Goal: Task Accomplishment & Management: Use online tool/utility

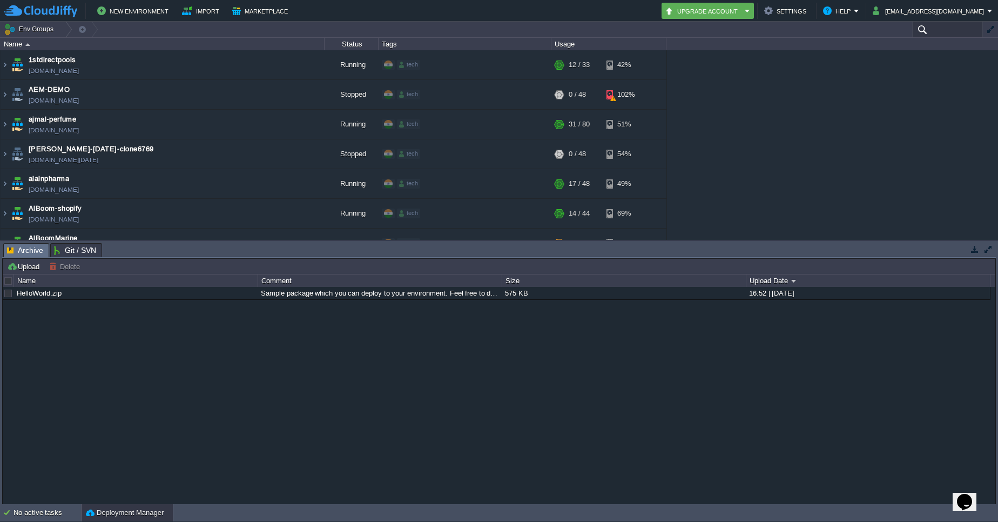
click at [944, 32] on input "text" at bounding box center [948, 30] width 71 height 16
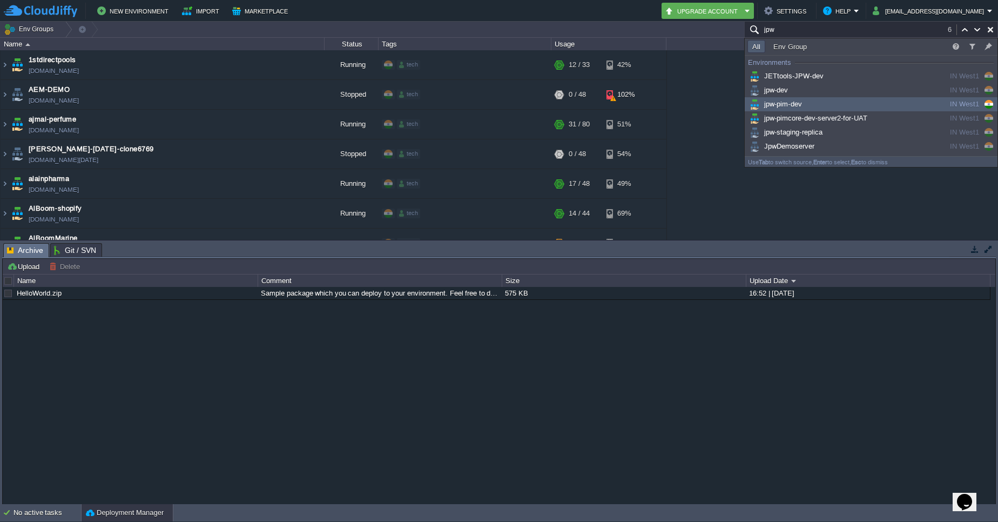
type input "jpw"
click at [839, 106] on div "jpw-pim-dev" at bounding box center [829, 104] width 163 height 12
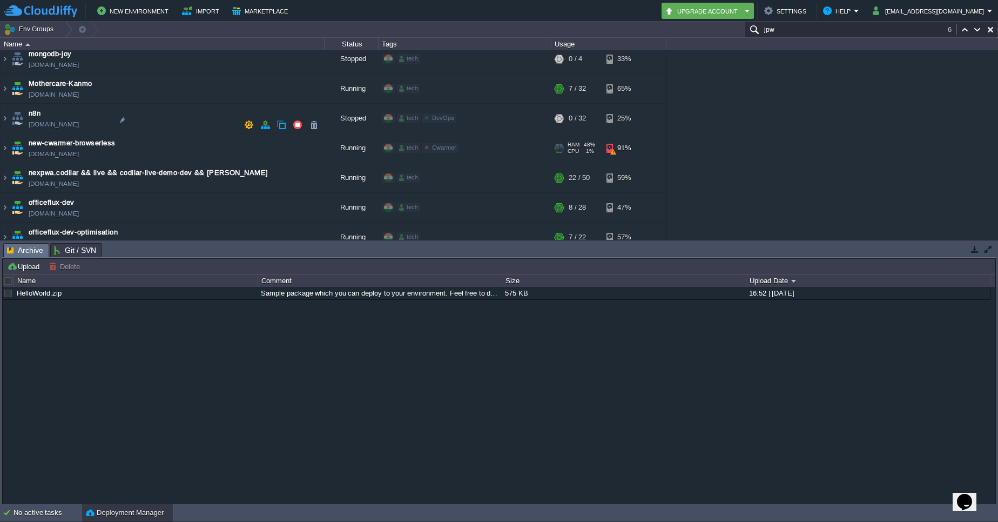
scroll to position [2269, 0]
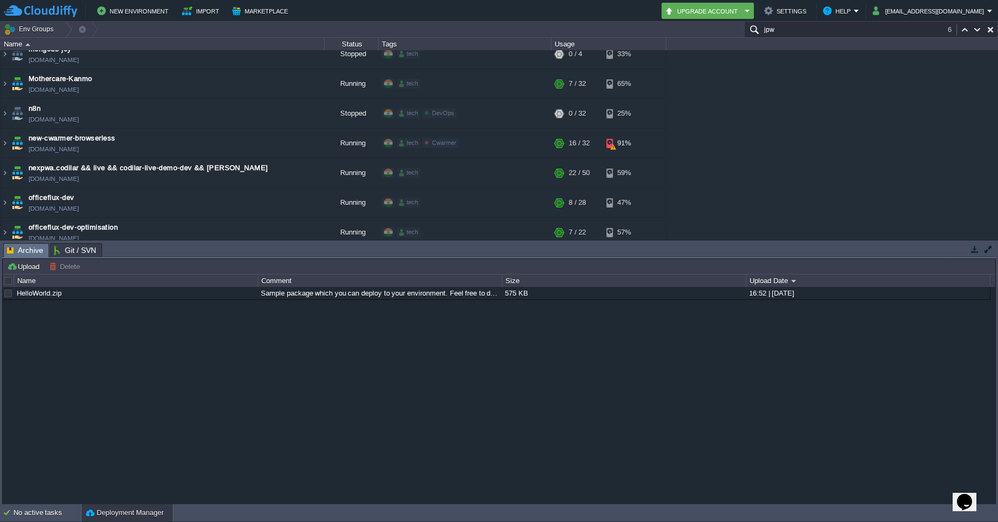
click at [796, 32] on input "jpw" at bounding box center [872, 30] width 254 height 16
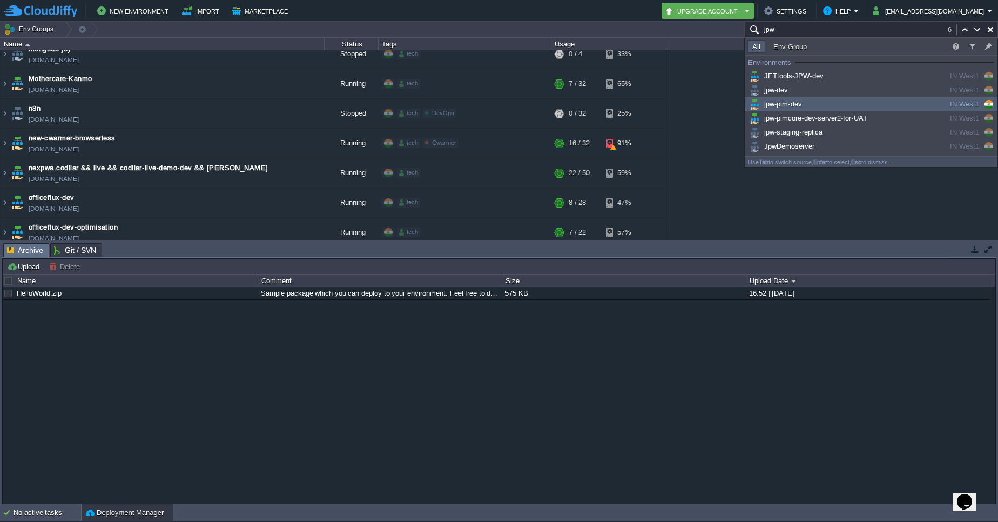
click at [794, 104] on span "jpw-pim-dev" at bounding box center [775, 104] width 55 height 8
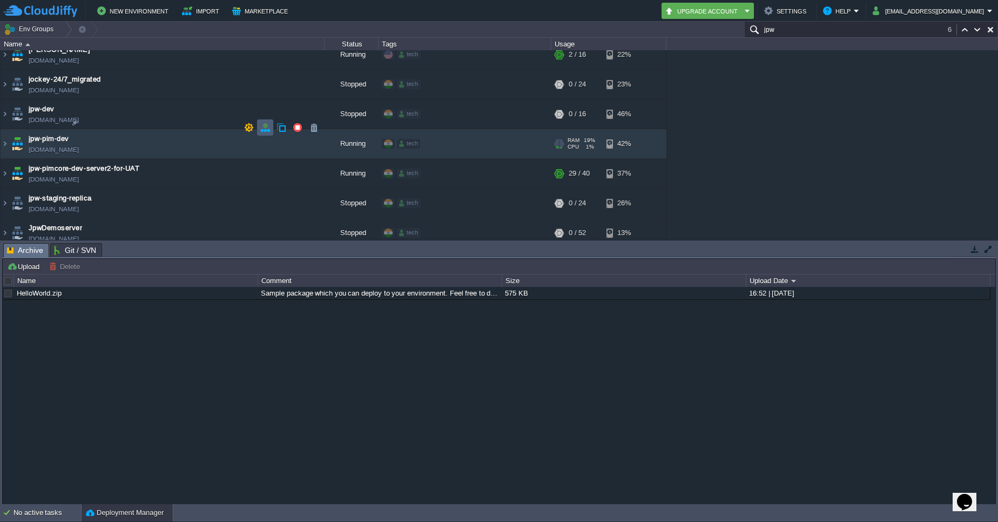
click at [266, 125] on button "button" at bounding box center [265, 128] width 10 height 10
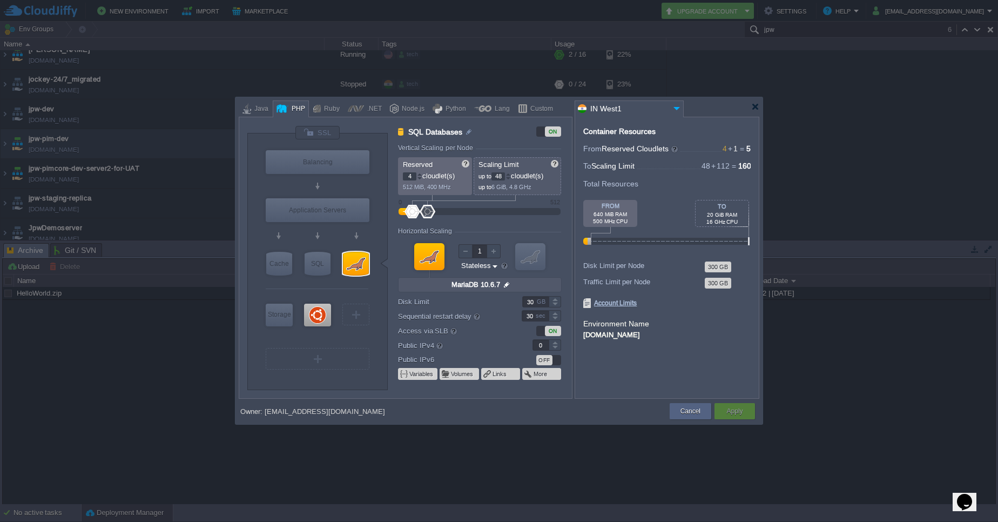
type input "Ubuntu 20.04"
click at [314, 314] on div at bounding box center [317, 315] width 27 height 23
type input "Elastic VPS"
type input "1"
type input "112"
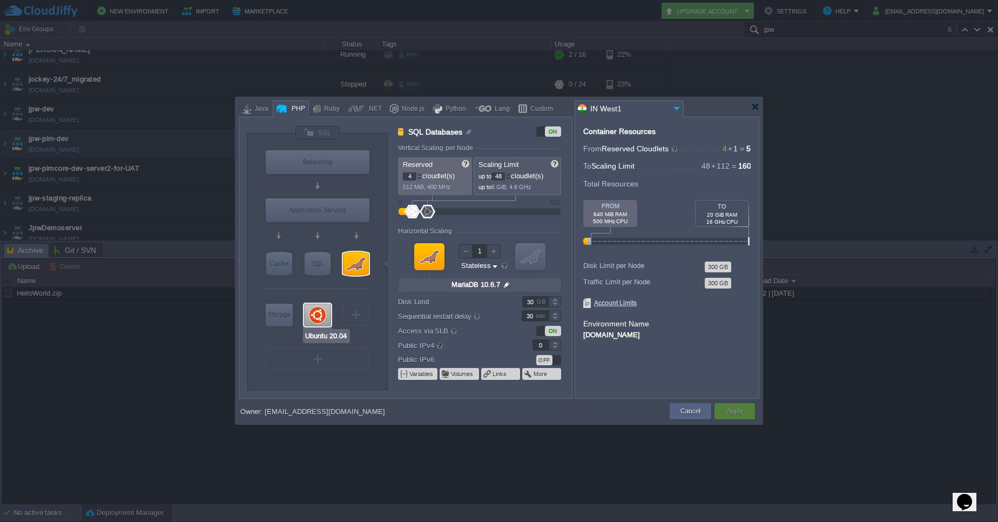
type input "Ubuntu 20.04"
type input "null"
type input "20.04"
type input "Stateful"
type input "1"
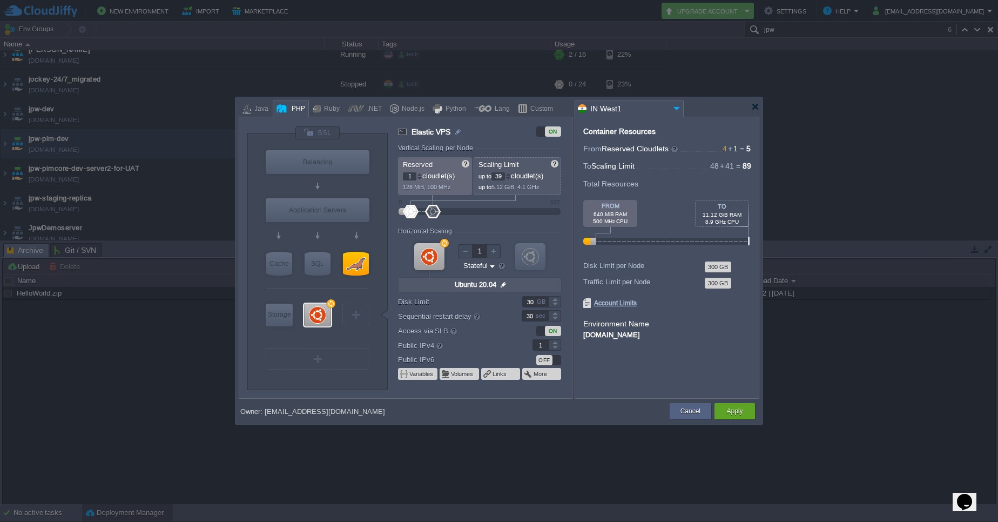
click at [511, 178] on div at bounding box center [508, 179] width 5 height 4
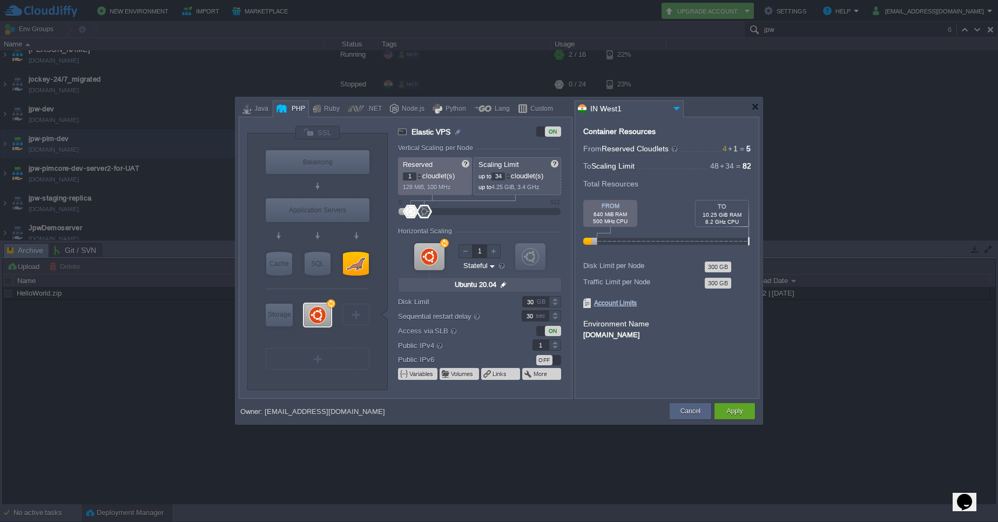
click at [511, 178] on div at bounding box center [508, 179] width 5 height 4
type input "32"
click at [511, 178] on div at bounding box center [508, 179] width 5 height 4
click at [746, 408] on div "Apply" at bounding box center [735, 411] width 24 height 16
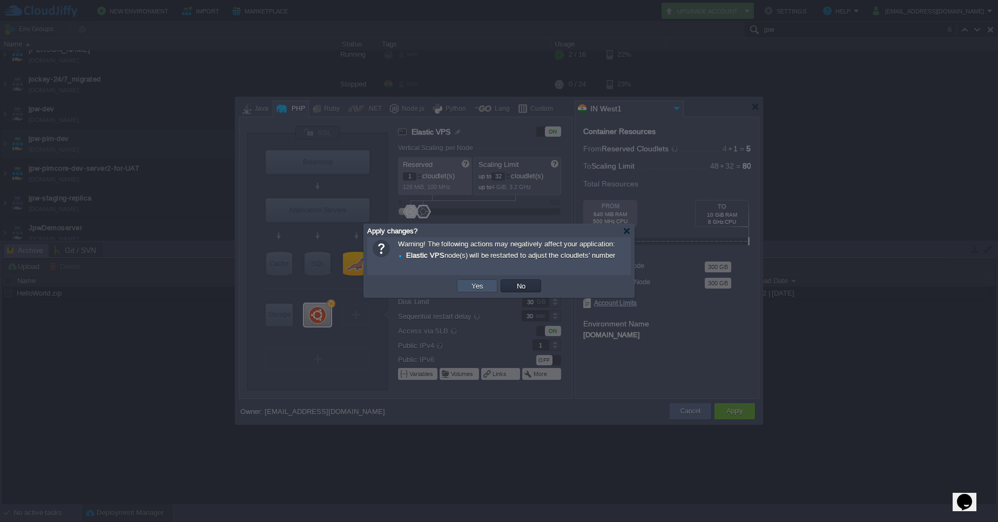
click at [481, 283] on button "Yes" at bounding box center [477, 286] width 18 height 10
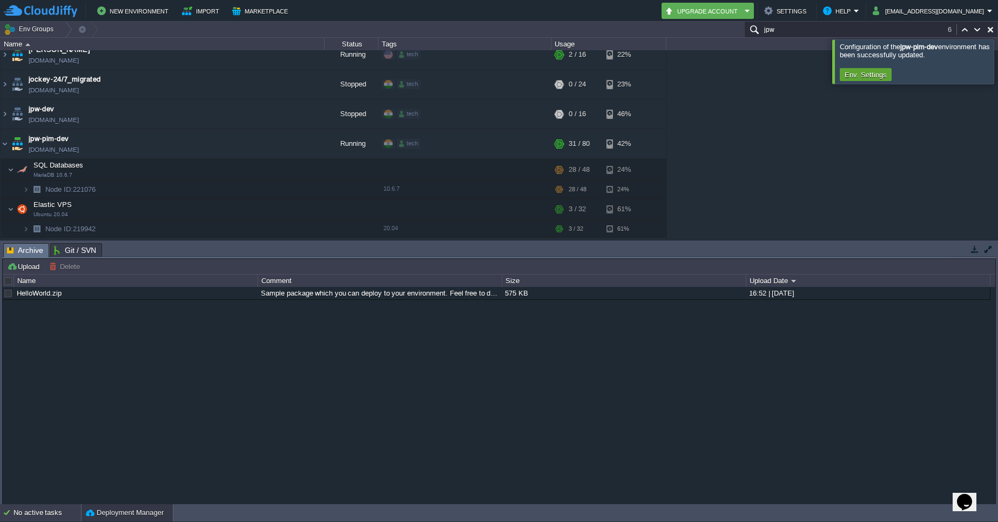
click at [25, 509] on div "No active tasks" at bounding box center [48, 512] width 68 height 17
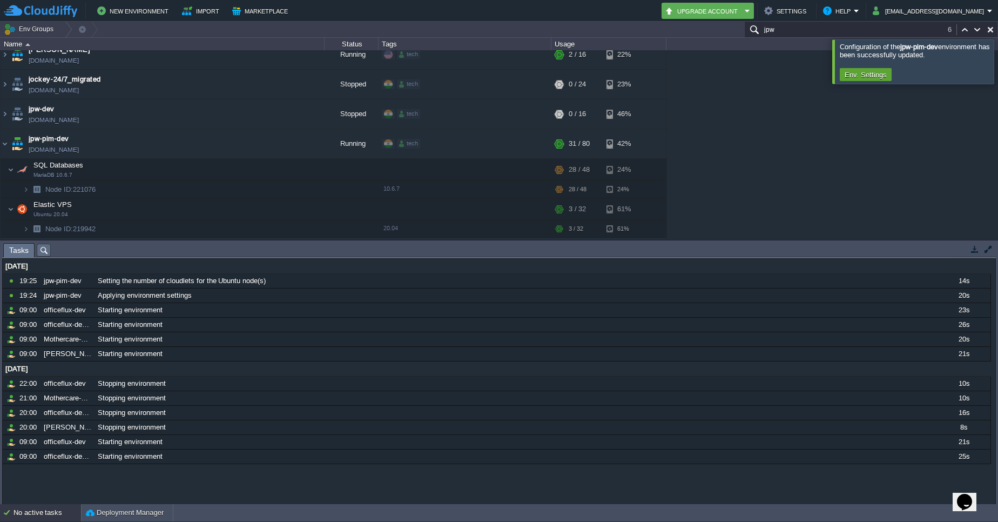
click at [974, 249] on button "button" at bounding box center [975, 249] width 10 height 10
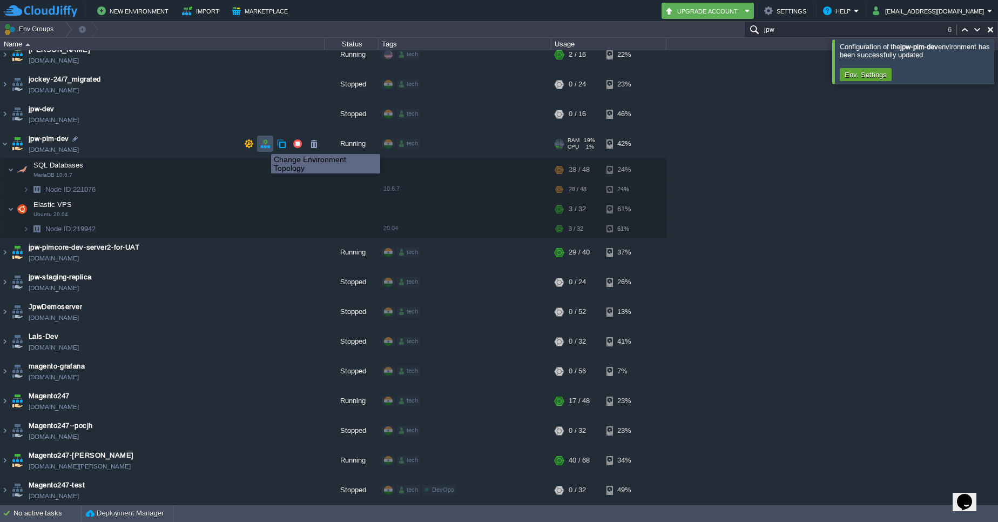
click at [263, 144] on button "button" at bounding box center [265, 144] width 10 height 10
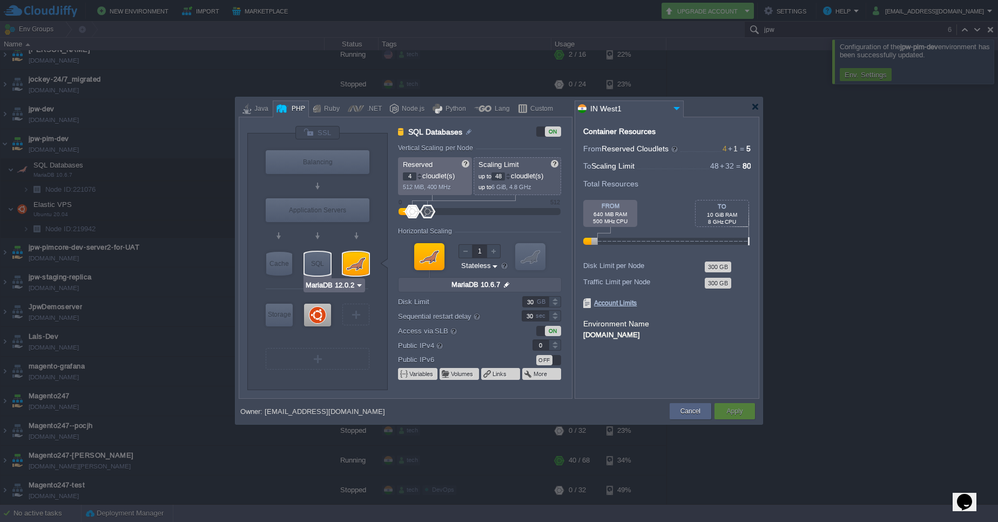
type input "MariaDB 10.6.7"
click at [346, 266] on div at bounding box center [356, 264] width 26 height 24
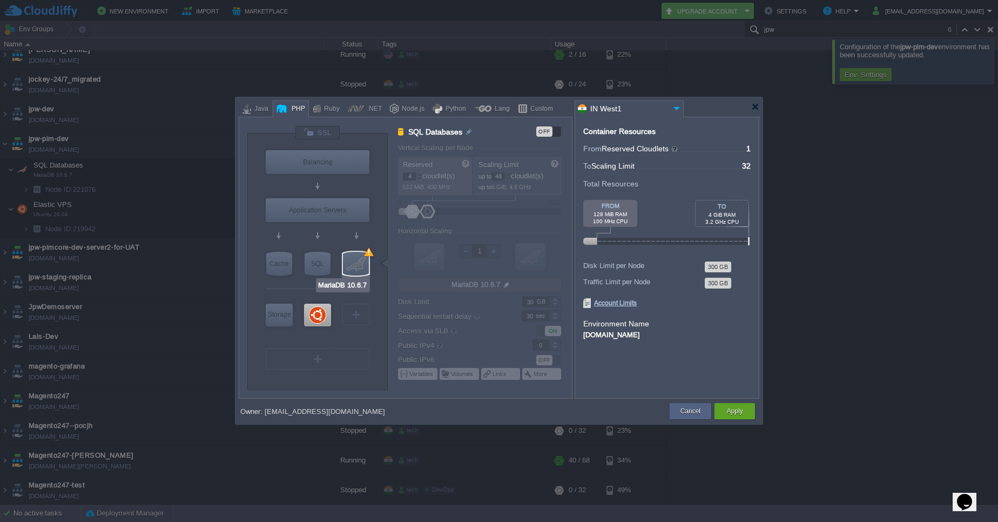
click at [360, 262] on div at bounding box center [356, 264] width 26 height 24
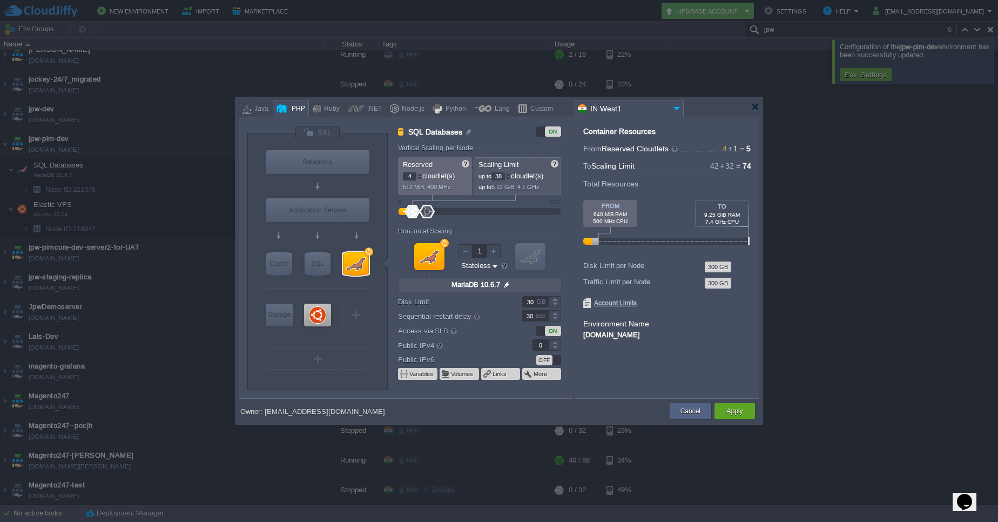
click at [511, 179] on div at bounding box center [508, 179] width 5 height 4
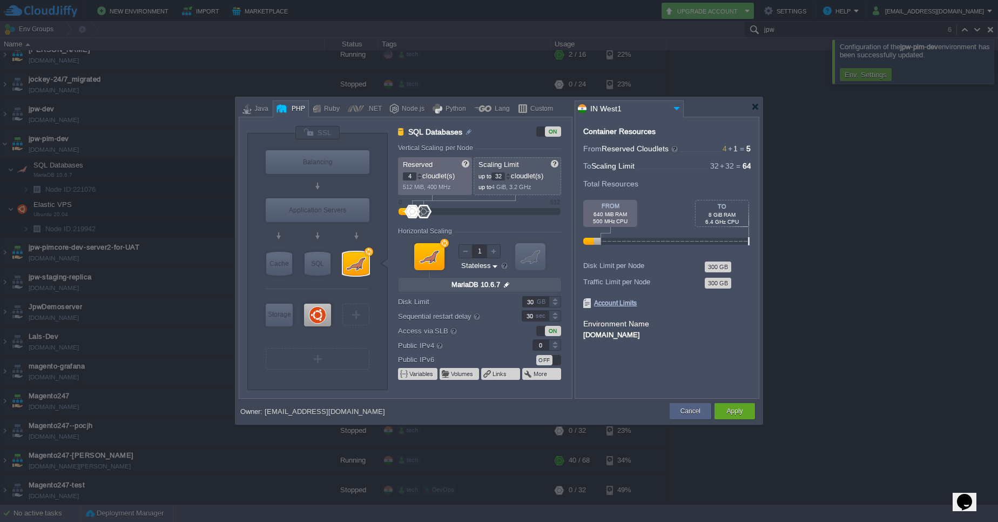
click at [511, 179] on div at bounding box center [508, 179] width 5 height 4
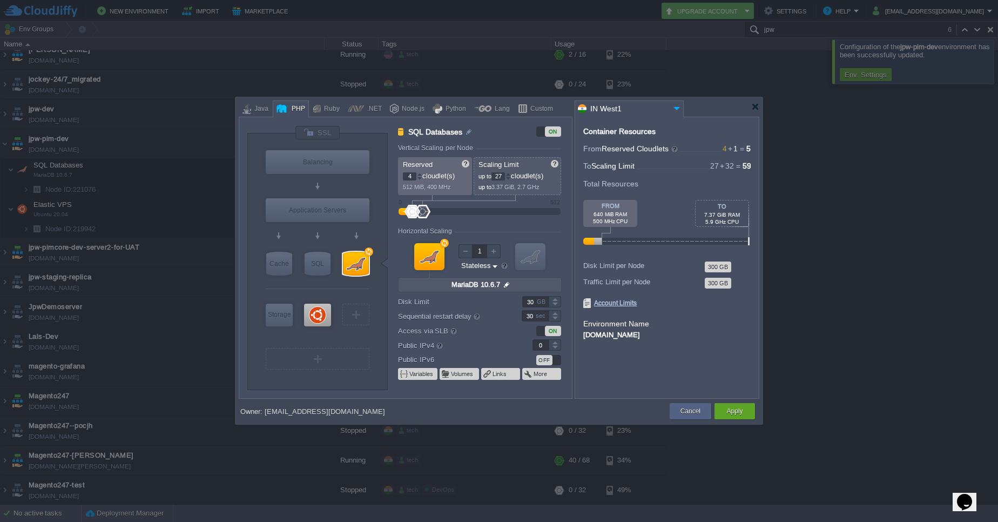
click at [511, 179] on div at bounding box center [508, 179] width 5 height 4
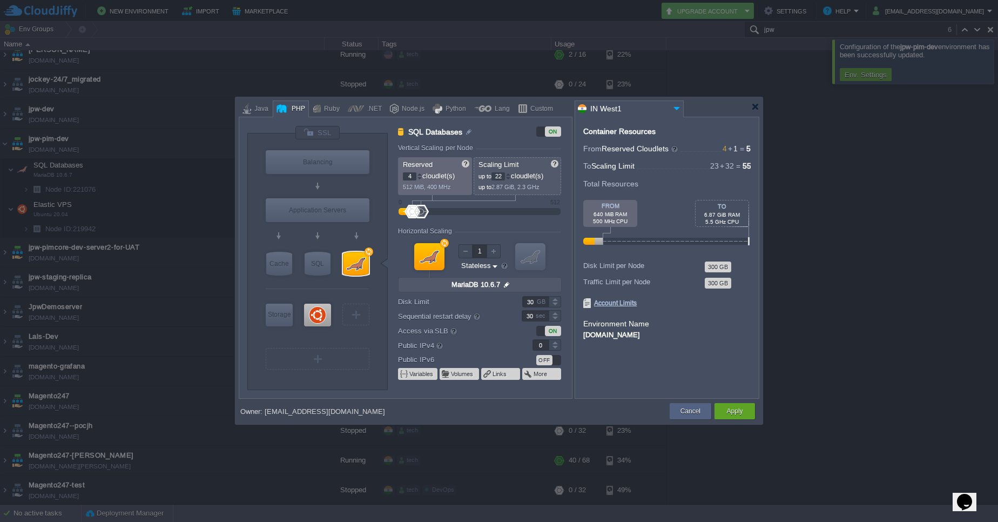
click at [511, 179] on div at bounding box center [508, 179] width 5 height 4
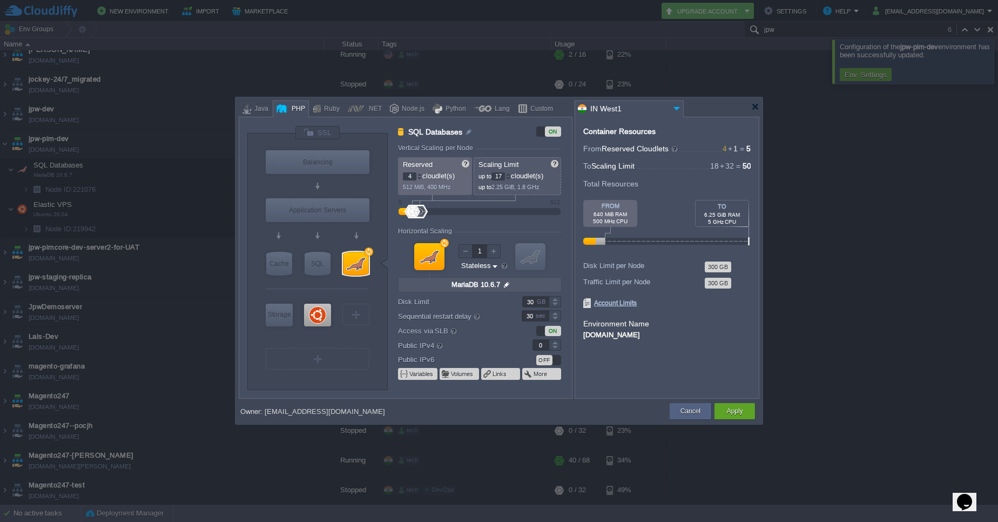
click at [511, 179] on div at bounding box center [508, 179] width 5 height 4
type input "16"
click at [511, 179] on div at bounding box center [508, 179] width 5 height 4
click at [421, 180] on div at bounding box center [419, 179] width 5 height 4
type input "2"
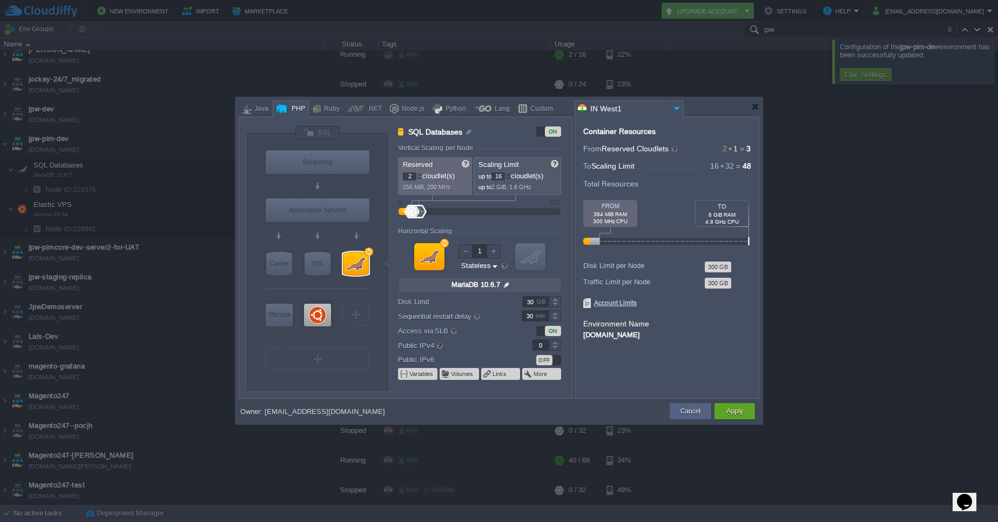
click at [421, 180] on div at bounding box center [419, 179] width 5 height 4
click at [730, 413] on button "Apply" at bounding box center [735, 411] width 16 height 11
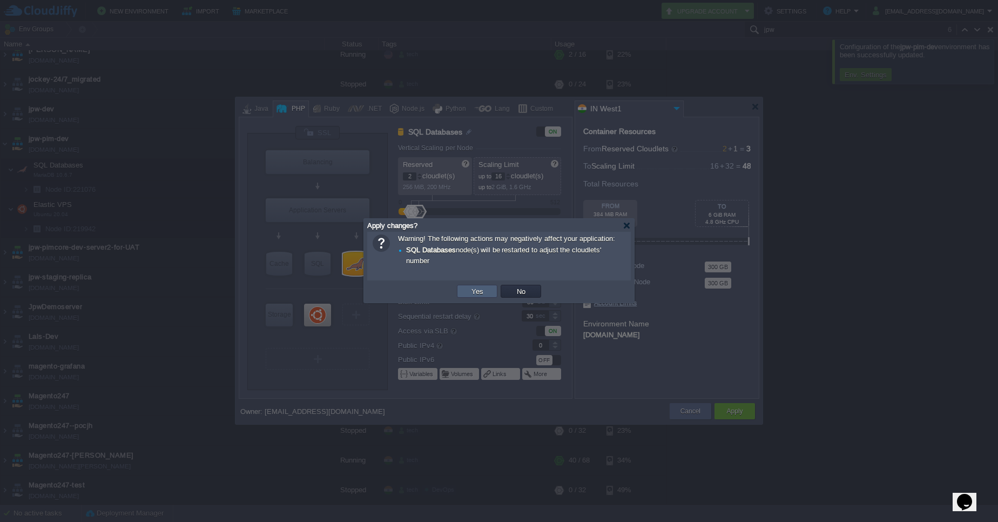
click at [490, 291] on td "Yes" at bounding box center [477, 291] width 41 height 13
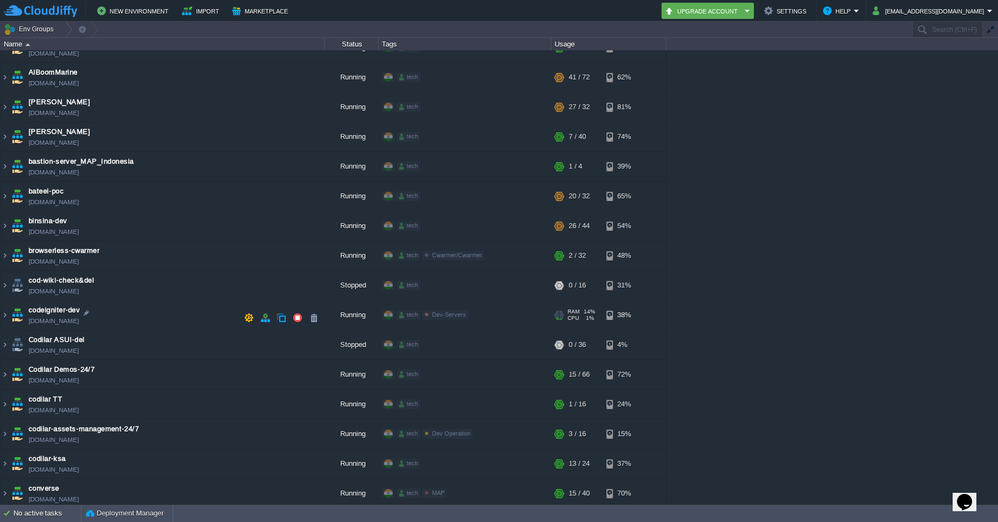
scroll to position [170, 0]
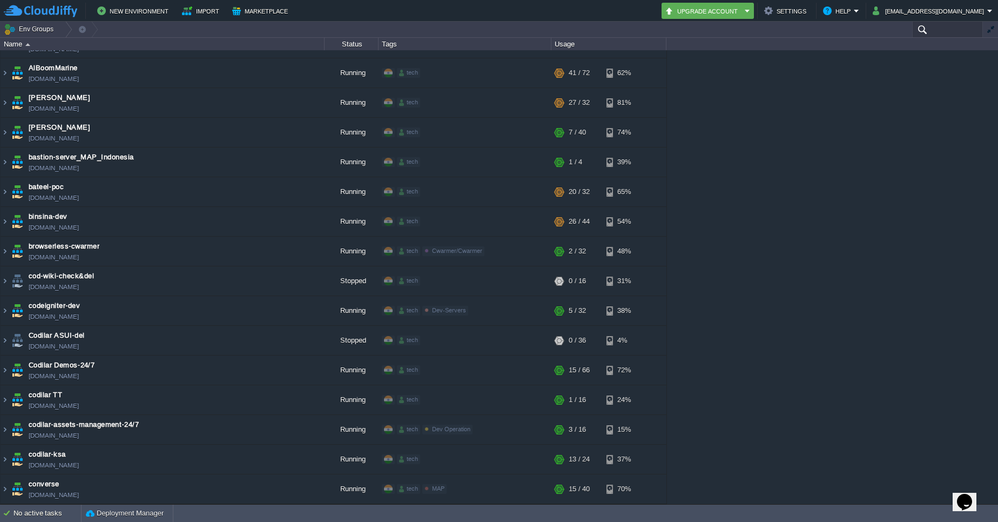
click at [947, 28] on input "text" at bounding box center [948, 30] width 71 height 16
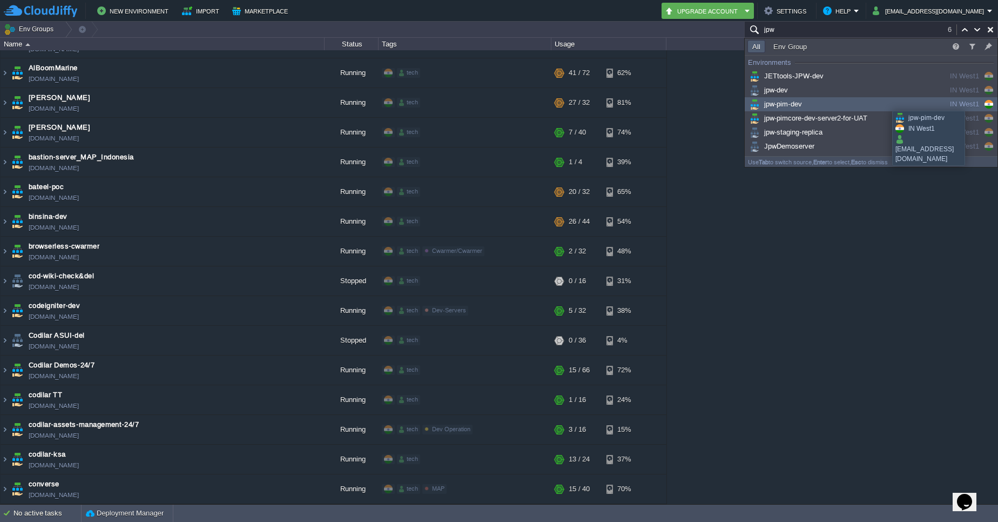
type input "jpw"
click at [884, 101] on div "jpw-pim-dev" at bounding box center [829, 104] width 163 height 12
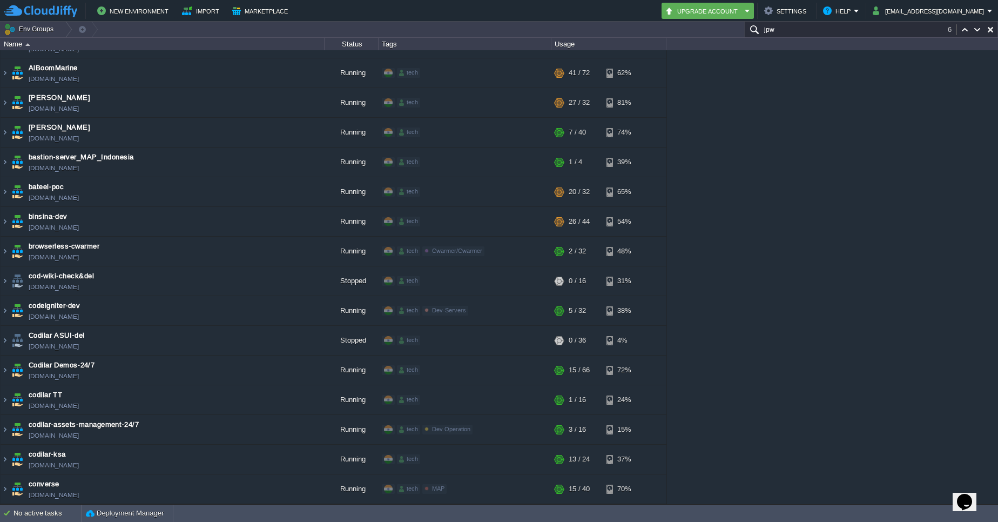
scroll to position [1610, 0]
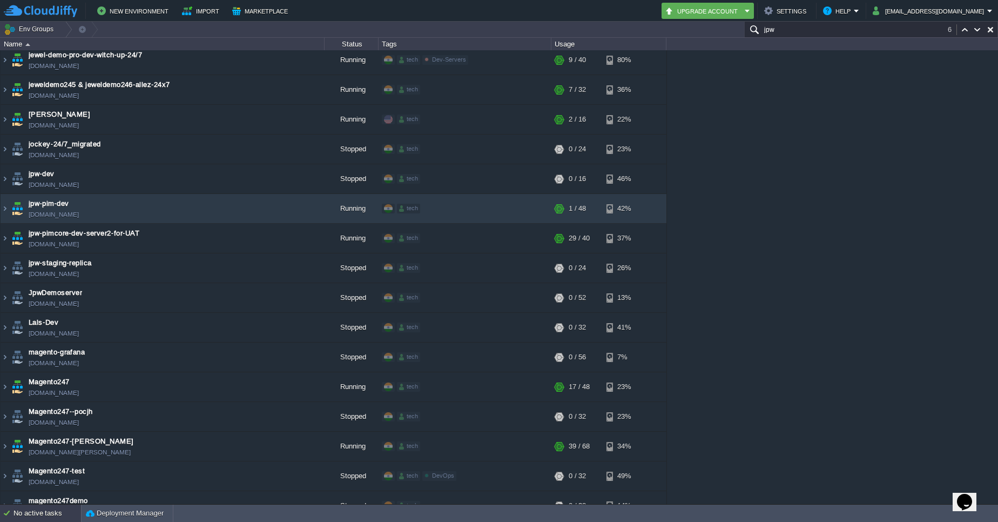
click at [29, 514] on div "No active tasks" at bounding box center [48, 513] width 68 height 17
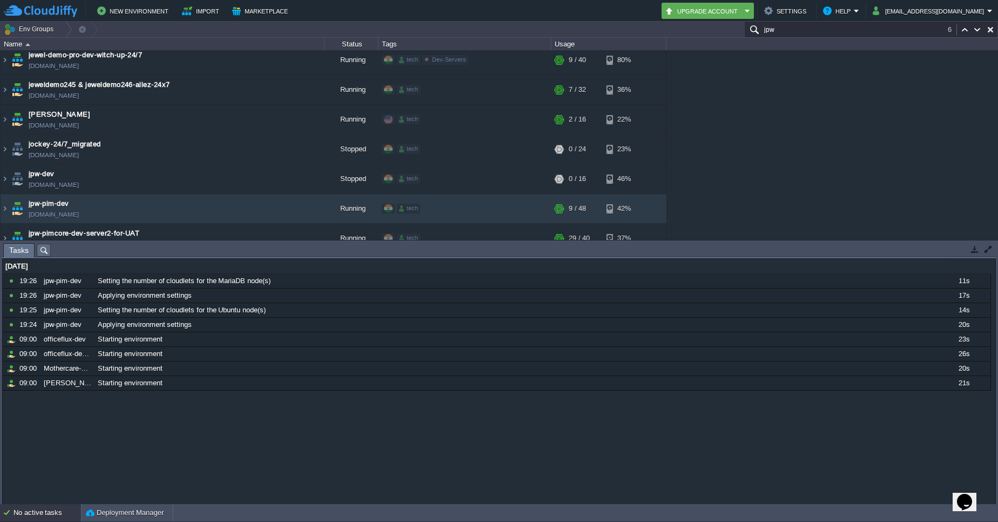
click at [975, 250] on button "button" at bounding box center [975, 249] width 10 height 10
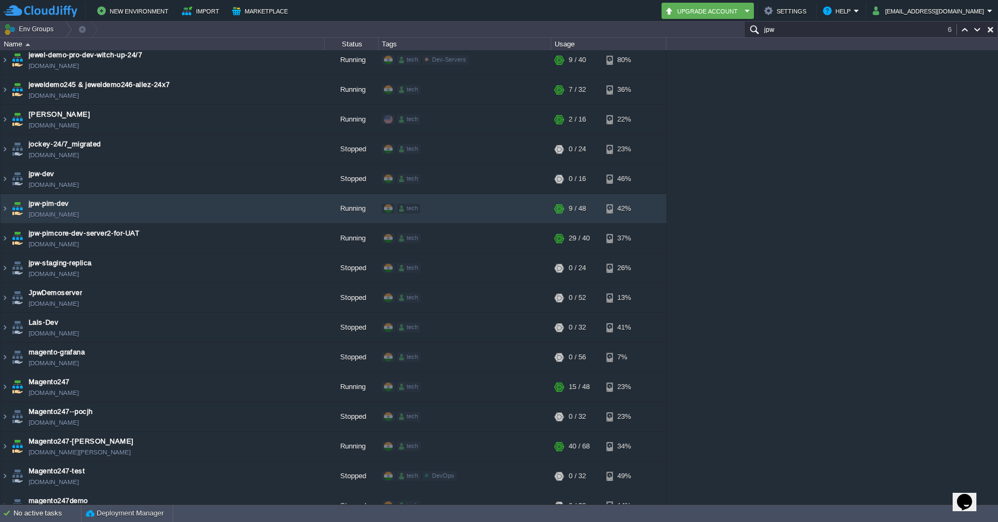
scroll to position [1572, 0]
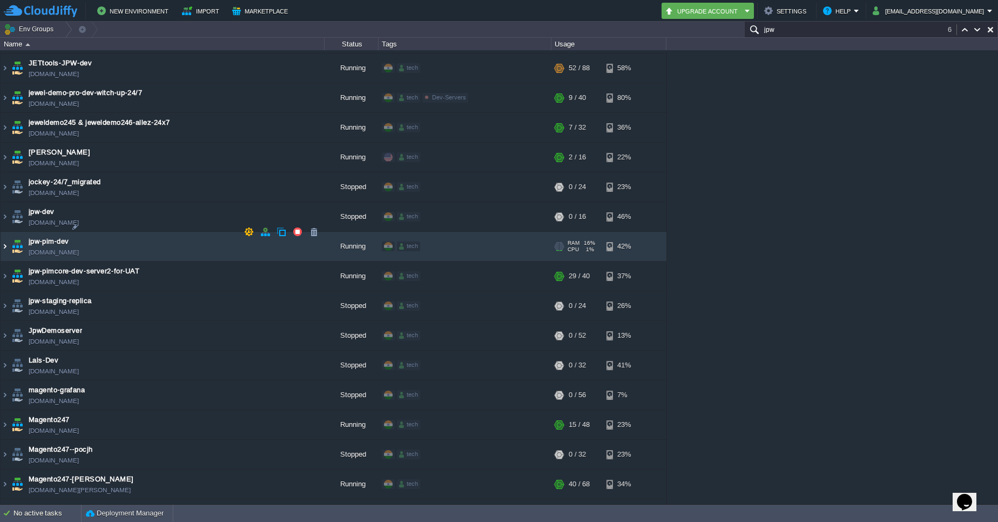
click at [3, 232] on img at bounding box center [5, 246] width 9 height 29
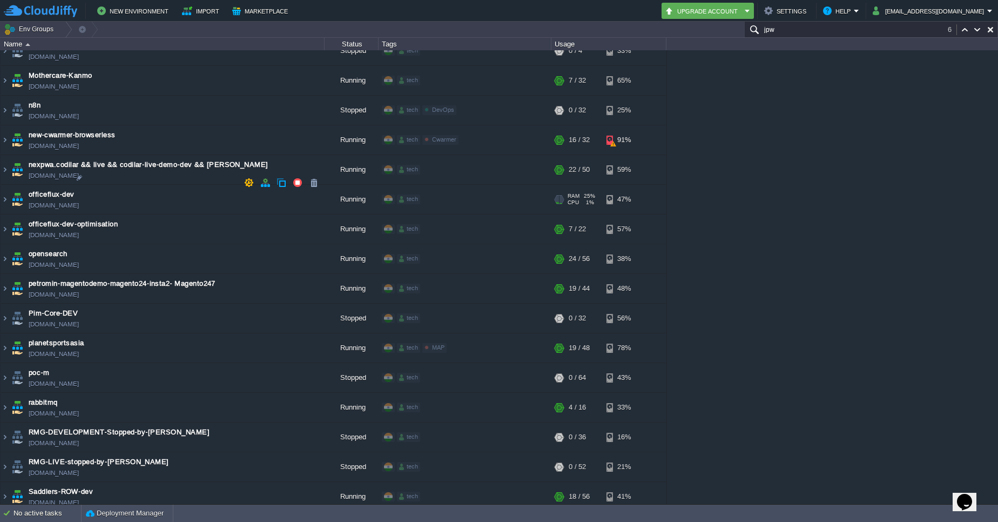
scroll to position [2624, 0]
